Goal: Task Accomplishment & Management: Complete application form

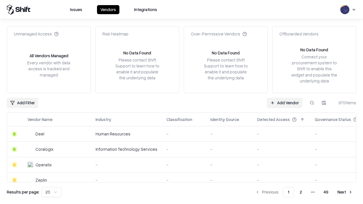
click at [285, 103] on link "Add Vendor" at bounding box center [284, 103] width 35 height 10
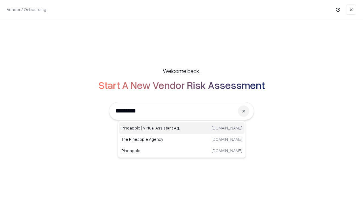
click at [182, 128] on div "Pineapple | Virtual Assistant Agency [DOMAIN_NAME]" at bounding box center [181, 128] width 125 height 11
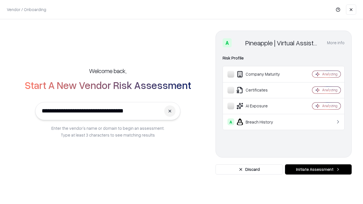
type input "**********"
click at [318, 170] on button "Initiate Assessment" at bounding box center [318, 170] width 67 height 10
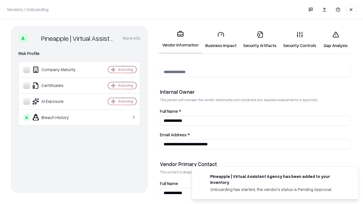
scroll to position [294, 0]
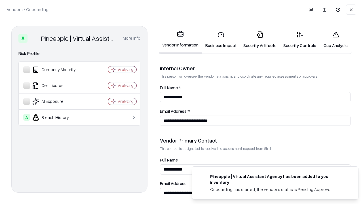
click at [260, 40] on link "Security Artifacts" at bounding box center [260, 40] width 40 height 26
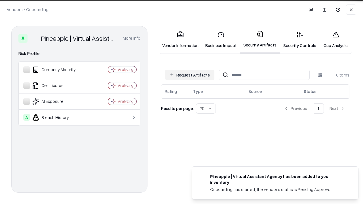
click at [190, 75] on button "Request Artifacts" at bounding box center [189, 75] width 49 height 10
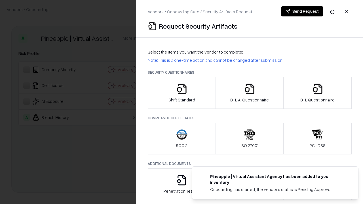
click at [317, 93] on icon "button" at bounding box center [317, 88] width 11 height 11
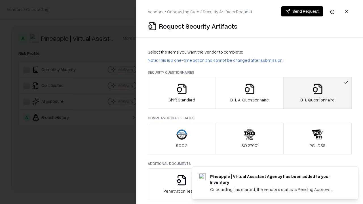
click at [249, 93] on icon "button" at bounding box center [249, 88] width 11 height 11
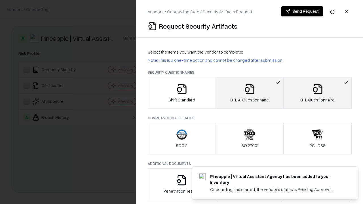
click at [302, 11] on button "Send Request" at bounding box center [302, 11] width 42 height 10
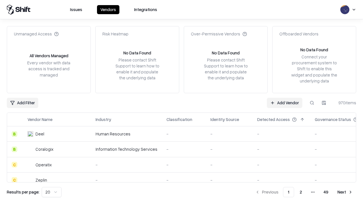
click at [312, 103] on button at bounding box center [312, 103] width 10 height 10
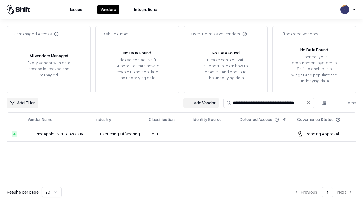
type input "**********"
click at [185, 134] on td "Tier 1" at bounding box center [166, 134] width 44 height 15
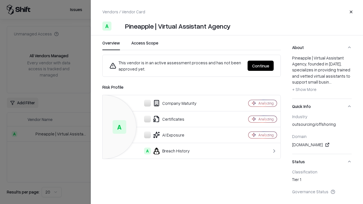
click at [274, 66] on button "Continue" at bounding box center [261, 66] width 26 height 10
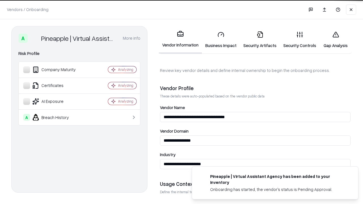
click at [260, 40] on link "Security Artifacts" at bounding box center [260, 40] width 40 height 26
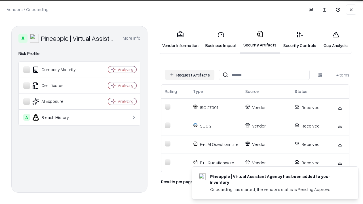
click at [336, 40] on link "Gap Analysis" at bounding box center [336, 40] width 32 height 26
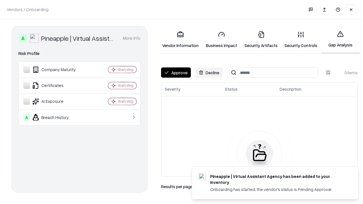
click at [176, 73] on button "Approve" at bounding box center [176, 73] width 30 height 10
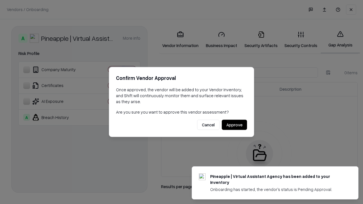
click at [234, 125] on button "Approve" at bounding box center [234, 125] width 25 height 10
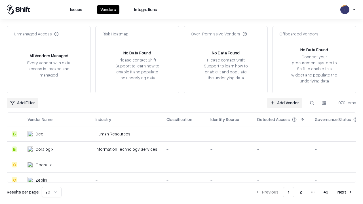
type input "**********"
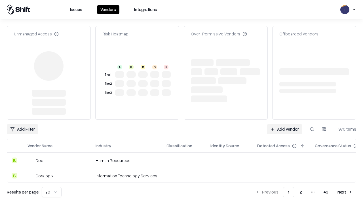
click at [285, 124] on link "Add Vendor" at bounding box center [284, 129] width 35 height 10
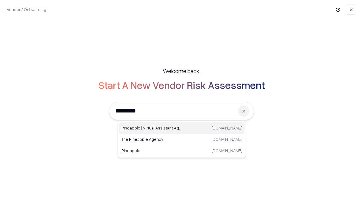
click at [182, 128] on div "Pineapple | Virtual Assistant Agency [DOMAIN_NAME]" at bounding box center [181, 128] width 125 height 11
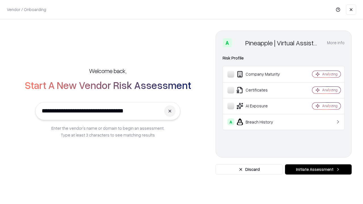
type input "**********"
click at [318, 170] on button "Initiate Assessment" at bounding box center [318, 170] width 67 height 10
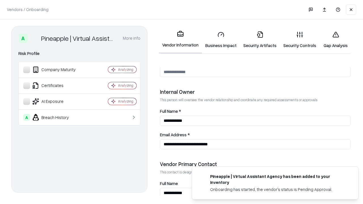
scroll to position [294, 0]
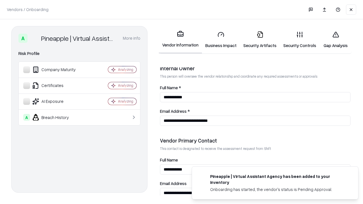
click at [336, 40] on link "Gap Analysis" at bounding box center [336, 40] width 32 height 26
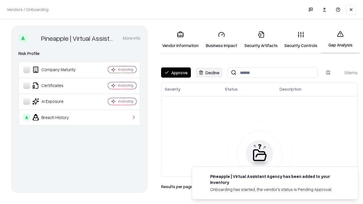
click at [176, 73] on button "Approve" at bounding box center [176, 73] width 30 height 10
